Goal: Contribute content

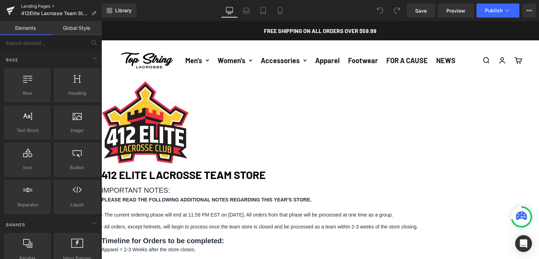
click at [36, 7] on link "Landing Pages" at bounding box center [61, 7] width 81 height 6
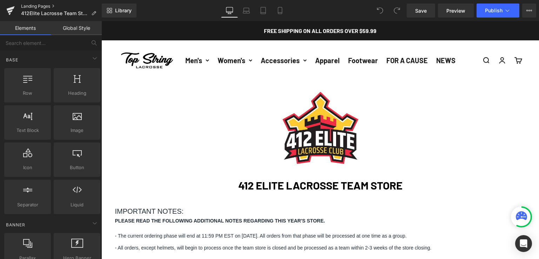
click at [38, 6] on link "Landing Pages" at bounding box center [61, 7] width 81 height 6
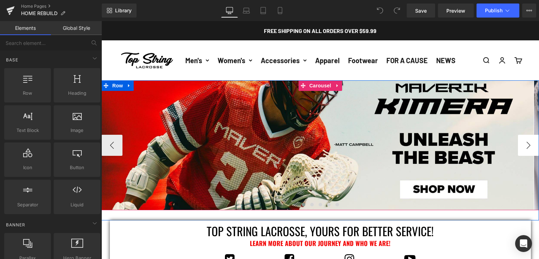
click at [525, 143] on button "›" at bounding box center [528, 145] width 21 height 21
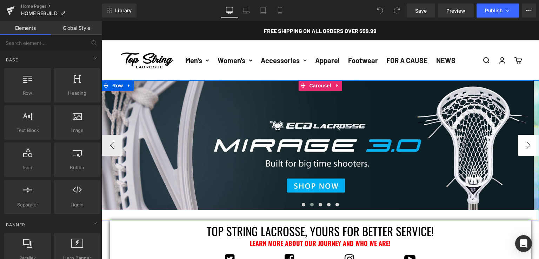
click at [525, 143] on button "›" at bounding box center [528, 145] width 21 height 21
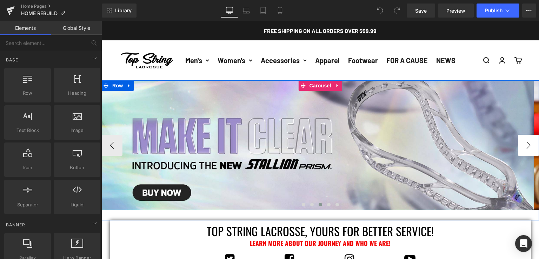
click at [525, 143] on button "›" at bounding box center [528, 145] width 21 height 21
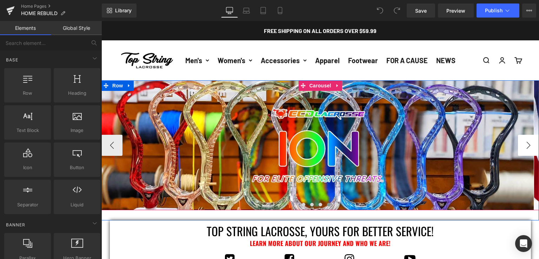
click at [525, 143] on button "›" at bounding box center [528, 145] width 21 height 21
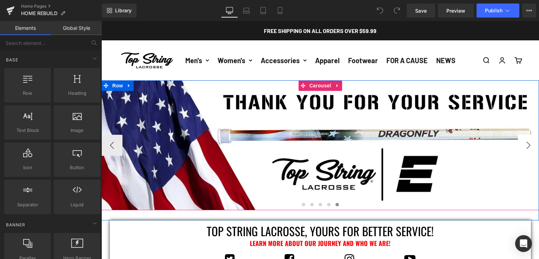
click at [525, 143] on button "›" at bounding box center [528, 145] width 21 height 21
click at [109, 145] on button "‹" at bounding box center [112, 145] width 21 height 21
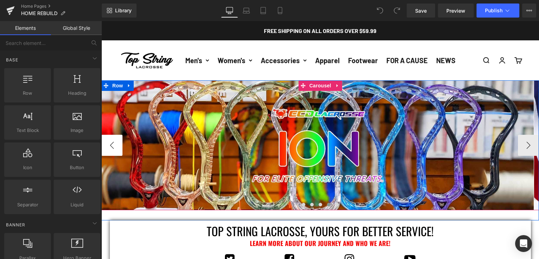
click at [109, 145] on button "‹" at bounding box center [112, 145] width 21 height 21
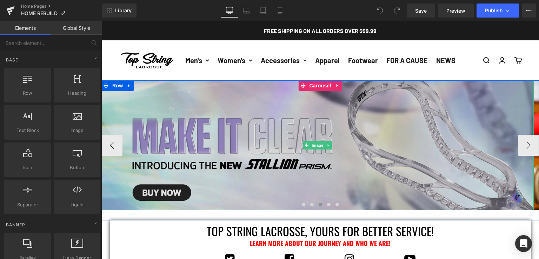
click at [120, 140] on img at bounding box center [318, 145] width 433 height 130
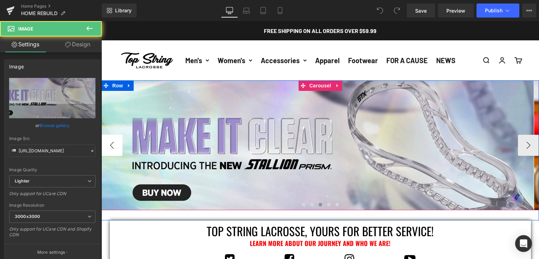
click at [117, 142] on button "‹" at bounding box center [112, 145] width 21 height 21
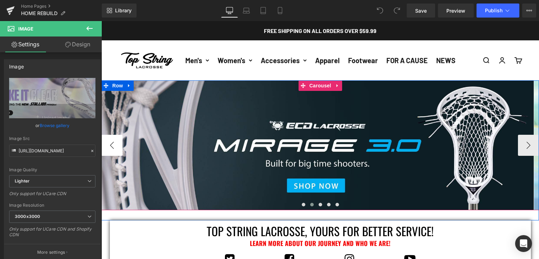
click at [117, 142] on button "‹" at bounding box center [112, 145] width 21 height 21
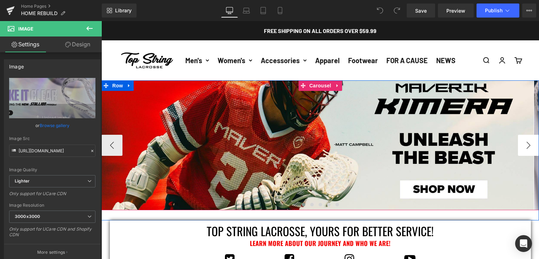
click at [529, 147] on button "›" at bounding box center [528, 145] width 21 height 21
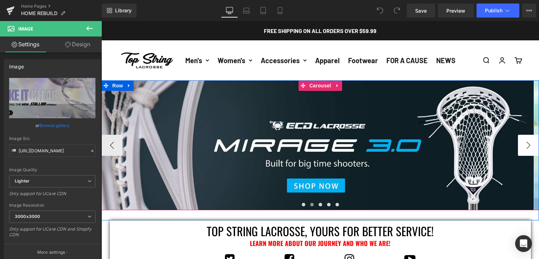
click at [529, 147] on button "›" at bounding box center [528, 145] width 21 height 21
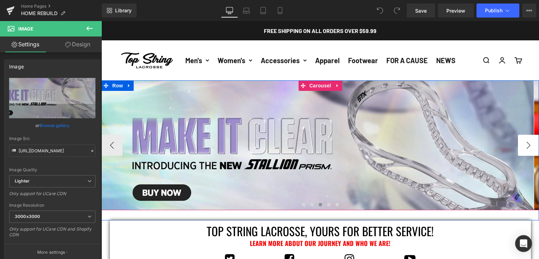
click at [530, 140] on button "›" at bounding box center [528, 145] width 21 height 21
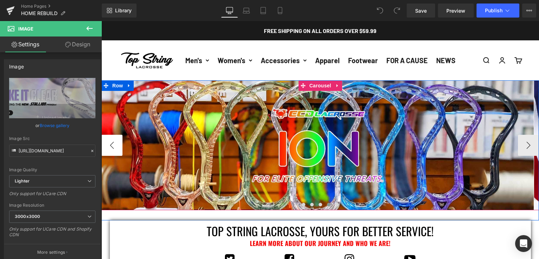
click at [110, 147] on button "‹" at bounding box center [112, 145] width 21 height 21
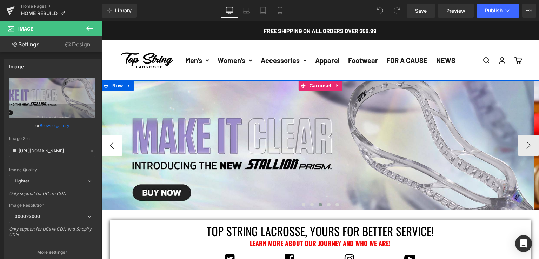
click at [110, 147] on button "‹" at bounding box center [112, 145] width 21 height 21
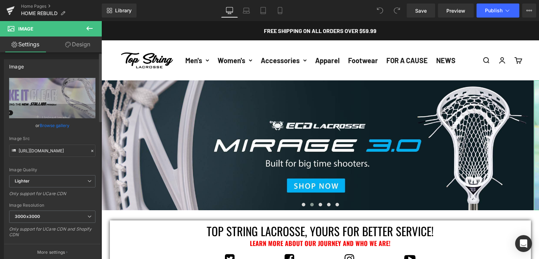
click at [59, 125] on link "Browse gallery" at bounding box center [55, 125] width 30 height 12
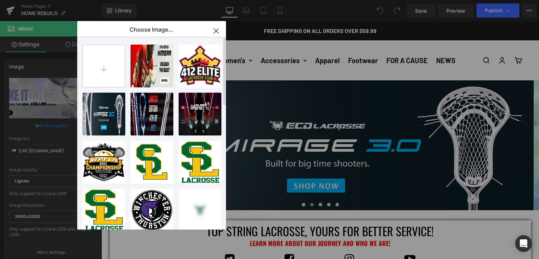
click at [107, 69] on input "file" at bounding box center [104, 66] width 42 height 42
type input "C:\fakepath\top-string-lacrosse-ecd-carbon4-lacrosse-shaft-banner.jpg"
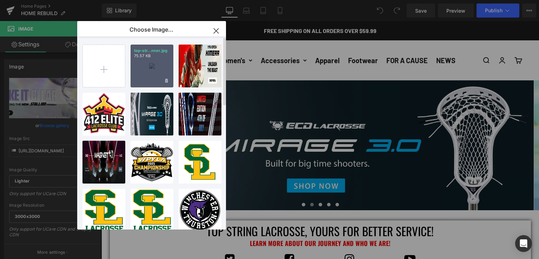
click at [151, 76] on div "top-str...nner.jpg 75.57 KB" at bounding box center [152, 66] width 43 height 43
type input "[URL][DOMAIN_NAME]"
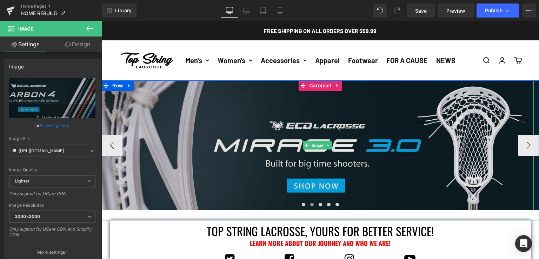
click at [204, 124] on img at bounding box center [318, 145] width 433 height 130
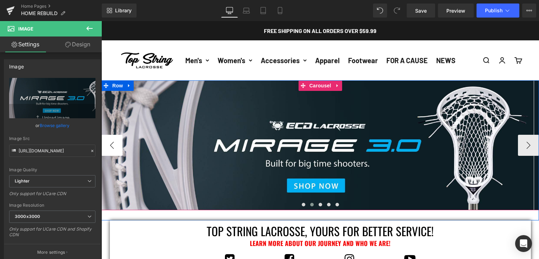
click at [111, 140] on button "‹" at bounding box center [112, 145] width 21 height 21
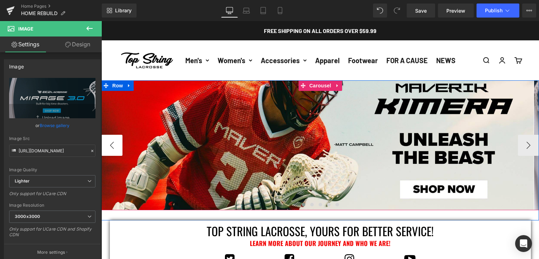
click at [111, 140] on button "‹" at bounding box center [112, 145] width 21 height 21
click at [522, 148] on button "›" at bounding box center [528, 145] width 21 height 21
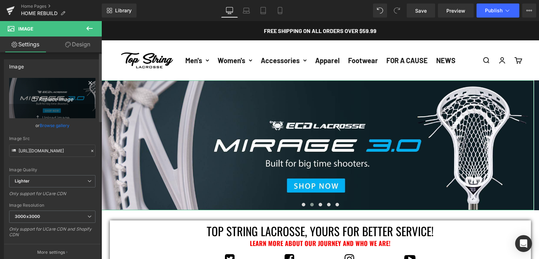
click at [63, 96] on icon "Replace Image" at bounding box center [52, 98] width 56 height 9
type input "C:\fakepath\top-string-lacrosse-ecd-carbon4-lacrosse-shaft-banner.jpg"
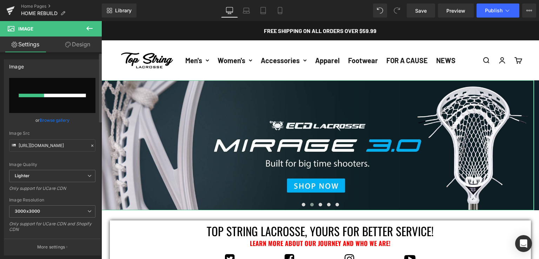
click at [48, 121] on link "Browse gallery" at bounding box center [55, 120] width 30 height 12
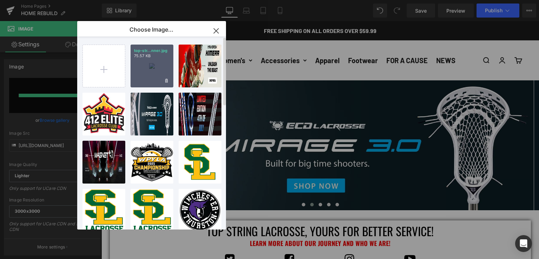
click at [148, 66] on div "top-str...nner.jpg 75.57 KB" at bounding box center [152, 66] width 43 height 43
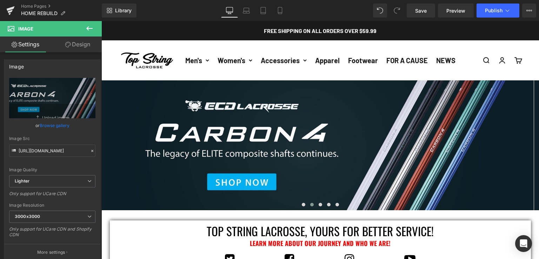
type input "[URL][DOMAIN_NAME]"
click at [48, 125] on link "Browse gallery" at bounding box center [55, 125] width 30 height 12
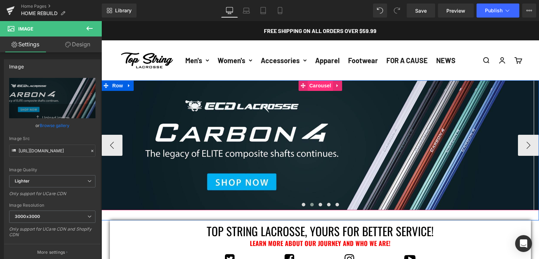
click at [311, 87] on span "Carousel" at bounding box center [320, 85] width 25 height 11
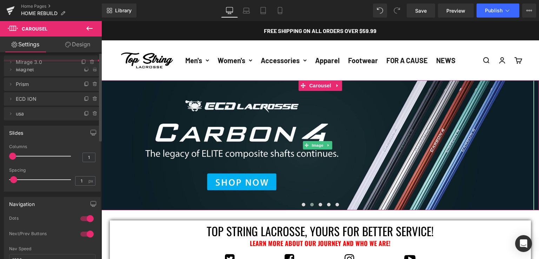
drag, startPoint x: 40, startPoint y: 86, endPoint x: 47, endPoint y: 65, distance: 21.9
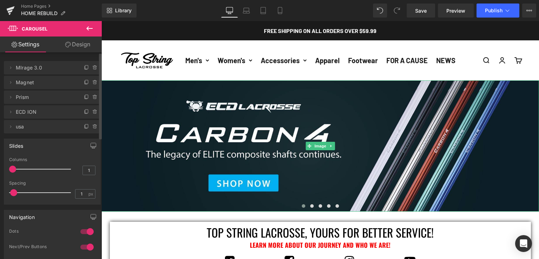
click at [53, 71] on span "MIrage 3.0" at bounding box center [45, 67] width 59 height 13
click at [8, 68] on icon at bounding box center [11, 68] width 6 height 6
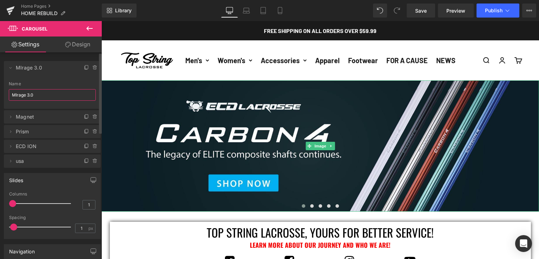
drag, startPoint x: 46, startPoint y: 99, endPoint x: 0, endPoint y: 97, distance: 46.4
click at [0, 97] on div "Delete Cancel MIrage 3.0 MIrage 3.0 Name MIrage 3.0 Delete Cancel Magnet Magnet…" at bounding box center [52, 111] width 105 height 114
type input "Carbon 4"
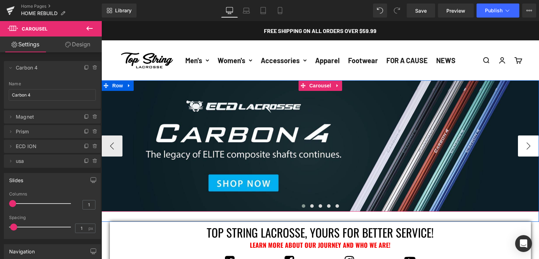
click at [524, 142] on button "›" at bounding box center [528, 146] width 21 height 21
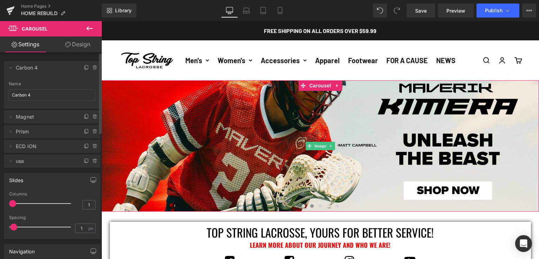
click at [46, 123] on span "Magnet" at bounding box center [45, 116] width 59 height 13
click at [12, 117] on icon at bounding box center [11, 117] width 6 height 6
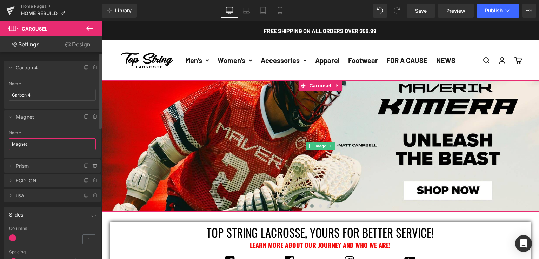
drag, startPoint x: 42, startPoint y: 142, endPoint x: 2, endPoint y: 141, distance: 40.1
click at [2, 141] on div "Delete Cancel Carbon 4 Carbon 4 Name Carbon 4 Delete Cancel Magnet Magnet Name …" at bounding box center [52, 128] width 105 height 148
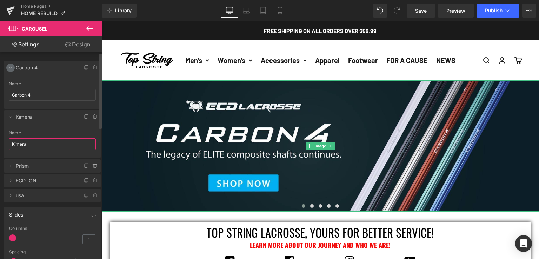
type input "Kimera"
click at [8, 67] on icon at bounding box center [11, 68] width 6 height 6
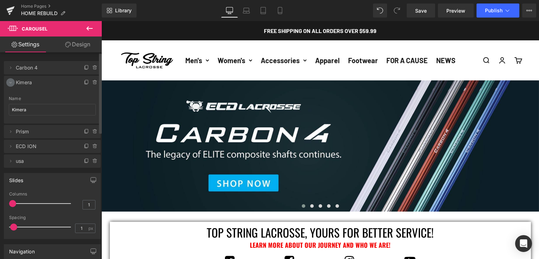
click at [9, 83] on icon at bounding box center [11, 83] width 6 height 6
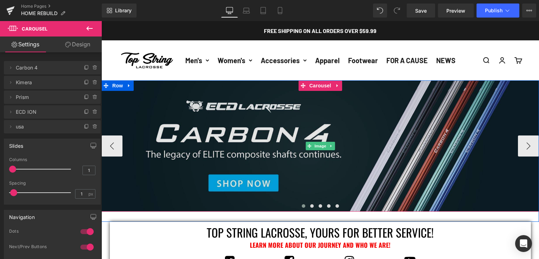
click at [209, 116] on img at bounding box center [321, 145] width 438 height 131
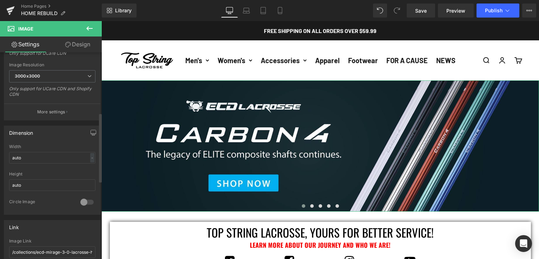
scroll to position [211, 0]
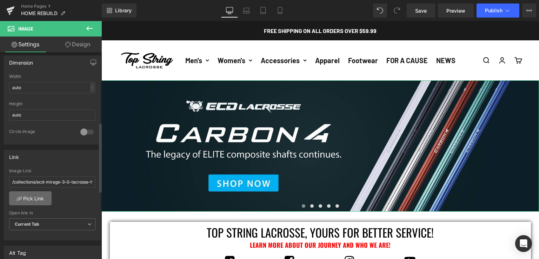
click at [39, 199] on link "Pick Link" at bounding box center [30, 198] width 42 height 14
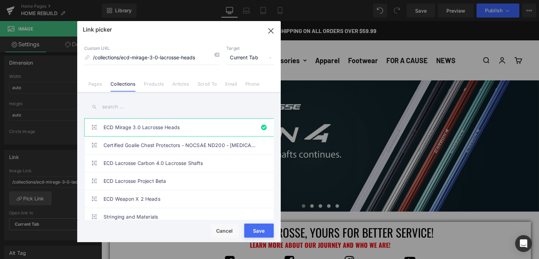
click at [149, 107] on input "text" at bounding box center [179, 107] width 190 height 16
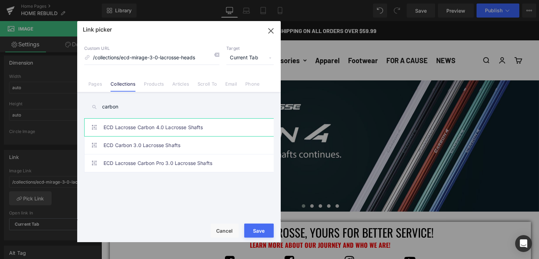
type input "carbon"
click at [146, 121] on link "ECD Lacrosse Carbon 4.0 Lacrosse Shafts" at bounding box center [181, 128] width 155 height 18
type input "/collections/ecd-lacrosse-carbon-4-0-lacrosse-shafts"
click at [259, 231] on div "Rendering Content" at bounding box center [269, 232] width 43 height 8
click at [254, 229] on div "Rendering Content" at bounding box center [269, 232] width 43 height 8
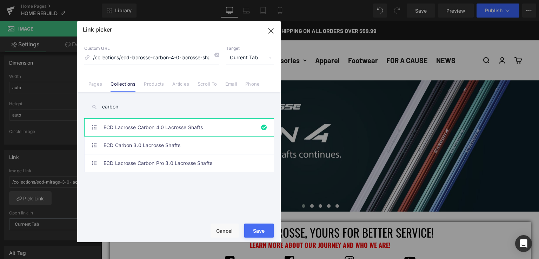
click at [230, 205] on div "ECD Mirage 3.0 Lacrosse Heads Certified Goalie Chest Protectors - NOCSAE ND200 …" at bounding box center [180, 170] width 192 height 104
click at [235, 209] on div "ECD Mirage 3.0 Lacrosse Heads Certified Goalie Chest Protectors - NOCSAE ND200 …" at bounding box center [180, 170] width 192 height 104
click at [237, 216] on div "ECD Mirage 3.0 Lacrosse Heads Certified Goalie Chest Protectors - NOCSAE ND200 …" at bounding box center [180, 170] width 192 height 104
drag, startPoint x: 270, startPoint y: 32, endPoint x: 166, endPoint y: 12, distance: 105.2
click at [270, 32] on icon "button" at bounding box center [271, 30] width 5 height 5
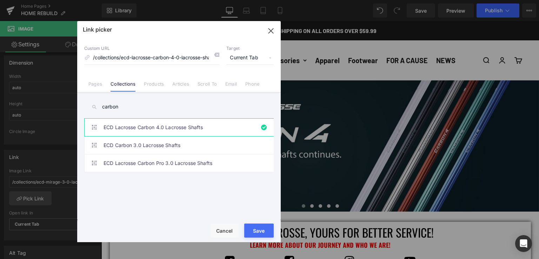
type input "/collections/ecd-lacrosse-carbon-4-0-lacrosse-shafts"
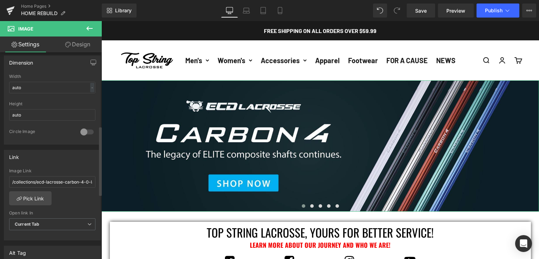
scroll to position [281, 0]
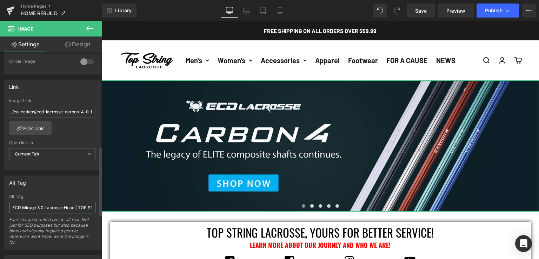
drag, startPoint x: 74, startPoint y: 208, endPoint x: 22, endPoint y: 212, distance: 52.2
click at [22, 212] on input "ECD Mirage 3.0 Lacrosse Head | TOP STRING LACROSSE" at bounding box center [52, 208] width 86 height 12
